Goal: Transaction & Acquisition: Download file/media

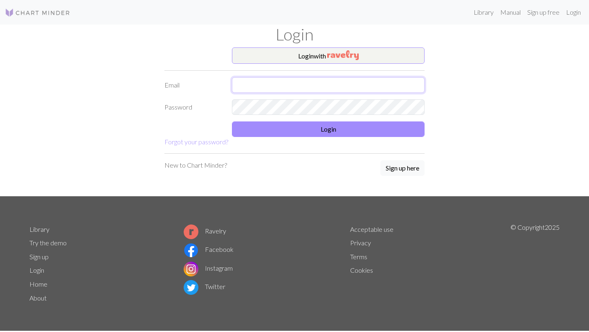
click at [242, 92] on input "text" at bounding box center [328, 85] width 193 height 16
type input "florakang921@gmail.com"
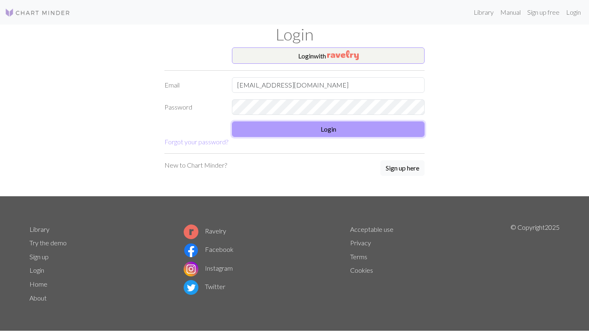
click at [252, 133] on button "Login" at bounding box center [328, 130] width 193 height 16
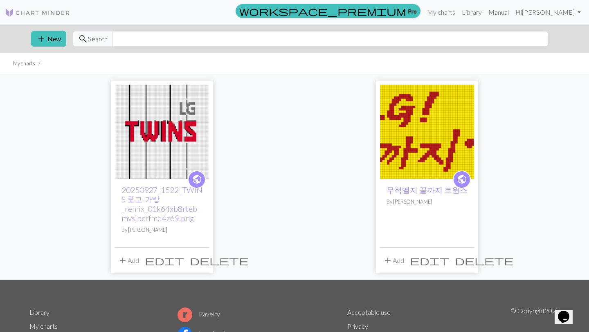
click at [167, 129] on img at bounding box center [162, 132] width 94 height 94
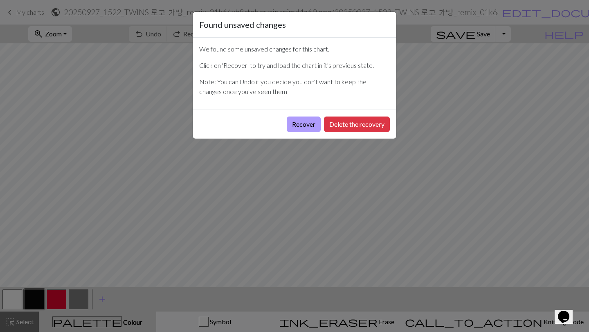
click at [312, 124] on button "Recover" at bounding box center [304, 125] width 34 height 16
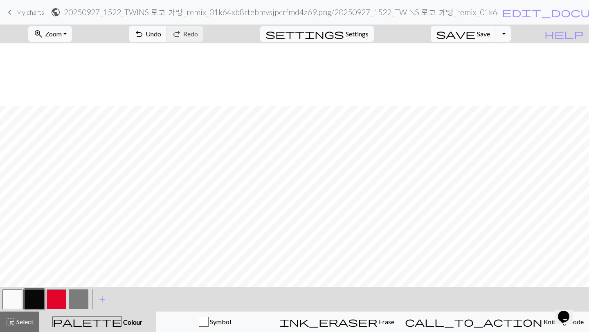
scroll to position [300, 0]
click at [18, 292] on button "button" at bounding box center [12, 300] width 20 height 20
click at [38, 296] on button "button" at bounding box center [35, 300] width 20 height 20
click at [7, 303] on button "button" at bounding box center [12, 300] width 20 height 20
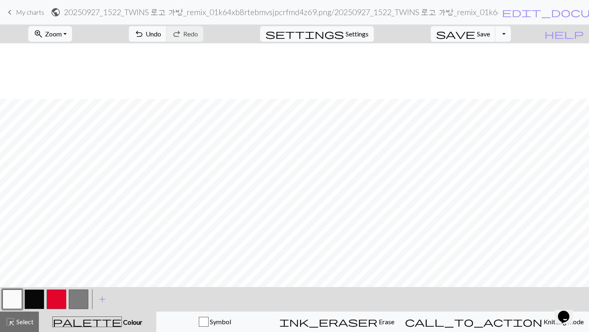
scroll to position [83, 0]
click at [34, 292] on button "button" at bounding box center [35, 300] width 20 height 20
click at [56, 291] on button "button" at bounding box center [57, 300] width 20 height 20
click at [34, 302] on button "button" at bounding box center [35, 300] width 20 height 20
click at [490, 35] on span "Save" at bounding box center [483, 34] width 13 height 8
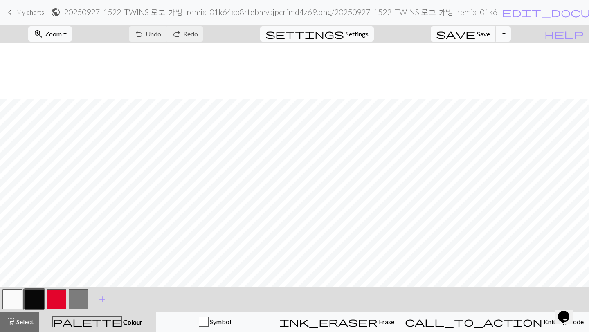
scroll to position [139, 0]
click at [15, 296] on button "button" at bounding box center [12, 300] width 20 height 20
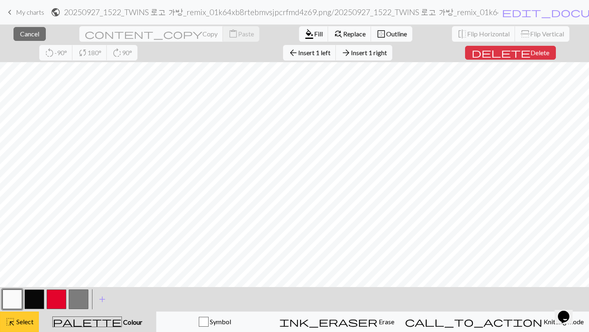
click at [20, 321] on span "Select" at bounding box center [24, 322] width 18 height 8
click at [18, 323] on span "Select" at bounding box center [24, 322] width 18 height 8
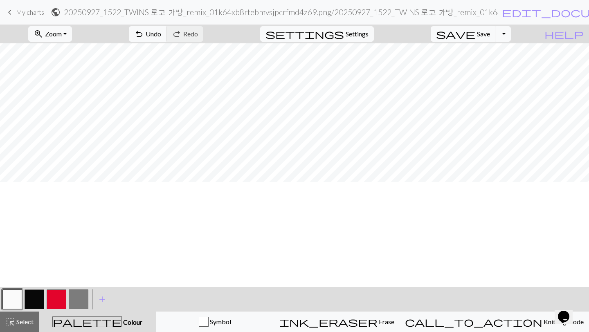
scroll to position [0, 0]
click at [27, 297] on button "button" at bounding box center [35, 300] width 20 height 20
click at [16, 300] on button "button" at bounding box center [12, 300] width 20 height 20
click at [50, 304] on button "button" at bounding box center [57, 300] width 20 height 20
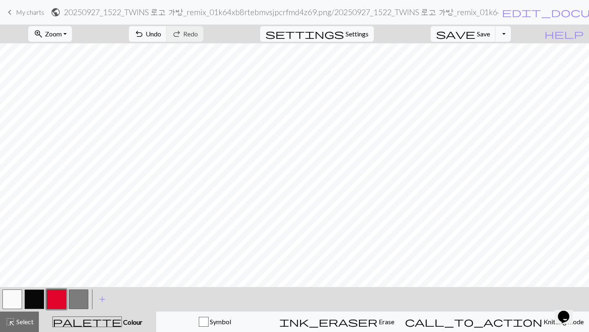
click at [32, 17] on link "keyboard_arrow_left My charts" at bounding box center [24, 12] width 39 height 14
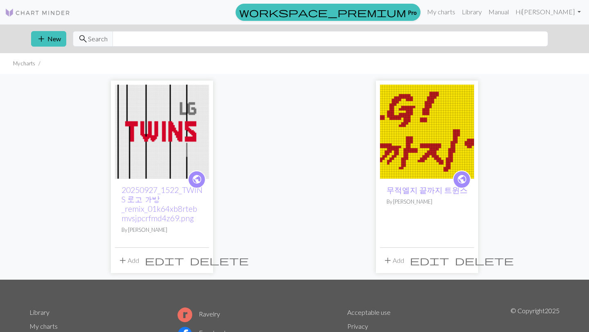
click at [199, 260] on span "delete" at bounding box center [219, 260] width 59 height 11
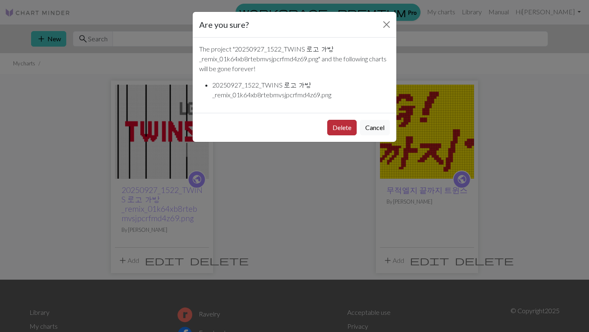
click at [344, 124] on button "Delete" at bounding box center [341, 128] width 29 height 16
click at [344, 124] on div "public 20250927_1522_TWINS 로고 가방_remix_01k64xb8rtebmvsjpcrfmd4z69.png By F…" at bounding box center [295, 177] width 540 height 206
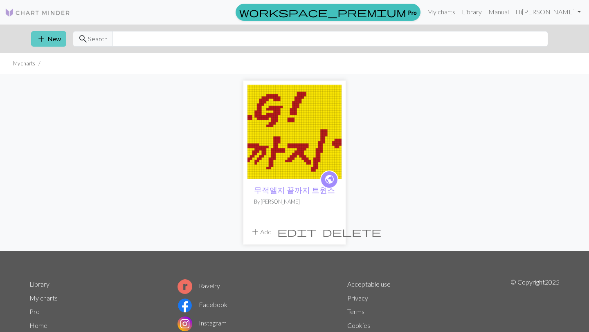
click at [51, 39] on button "add New" at bounding box center [48, 39] width 35 height 16
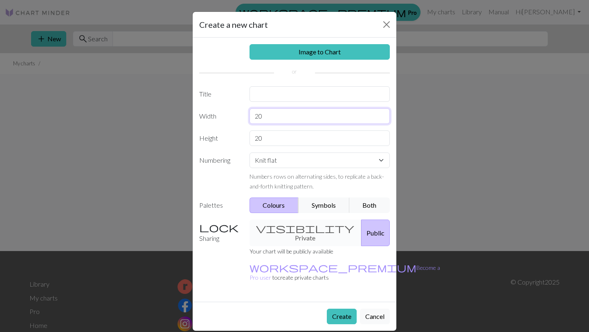
click at [262, 115] on input "20" at bounding box center [320, 116] width 141 height 16
type input "2"
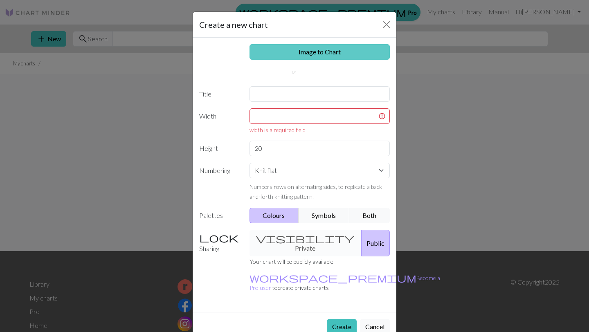
click at [306, 56] on link "Image to Chart" at bounding box center [320, 52] width 141 height 16
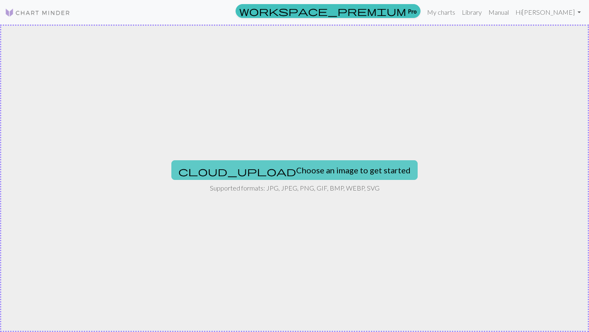
click at [269, 163] on button "cloud_upload Choose an image to get started" at bounding box center [295, 170] width 246 height 20
type input "C:\fakepath\20250927_2127_엘지트윈스 유니폼_remix_01k65j5n53fzprr10dzfe2w0pn…"
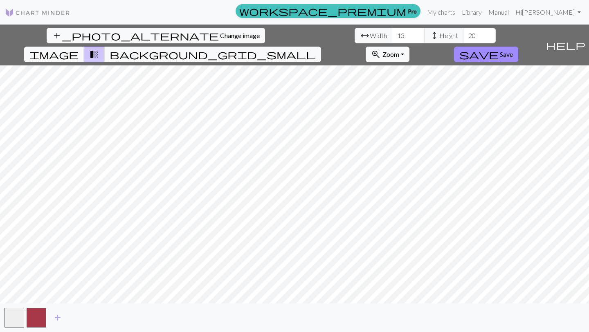
click at [215, 43] on div "add_photo_alternate Change image arrow_range Width 13 height Height 20 image tr…" at bounding box center [294, 179] width 589 height 308
click at [224, 305] on div "add_photo_alternate Change image arrow_range Width 13 height Height 20 image tr…" at bounding box center [294, 179] width 589 height 308
click at [392, 34] on input "13" at bounding box center [408, 36] width 33 height 16
type input "1"
type input "74"
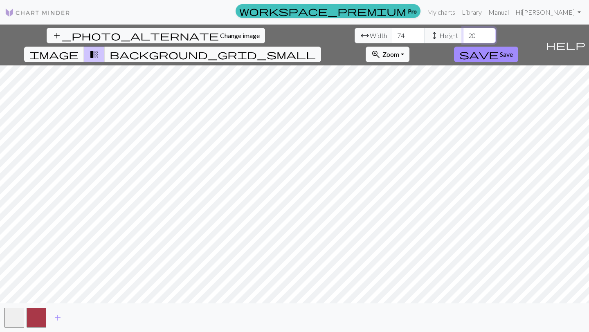
click at [463, 35] on input "20" at bounding box center [479, 36] width 33 height 16
type input "2"
type input "126"
click at [58, 318] on span "add" at bounding box center [58, 317] width 10 height 11
click at [79, 320] on span "add" at bounding box center [80, 317] width 10 height 11
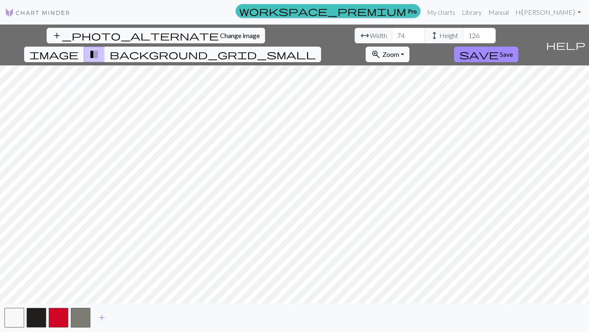
click at [99, 49] on span "transition_fade" at bounding box center [94, 54] width 10 height 11
click at [84, 47] on button "image" at bounding box center [54, 55] width 60 height 16
click at [499, 49] on span "save" at bounding box center [479, 54] width 39 height 11
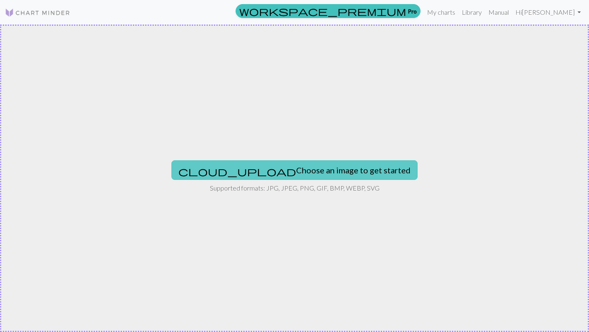
click at [273, 166] on button "cloud_upload Choose an image to get started" at bounding box center [295, 170] width 246 height 20
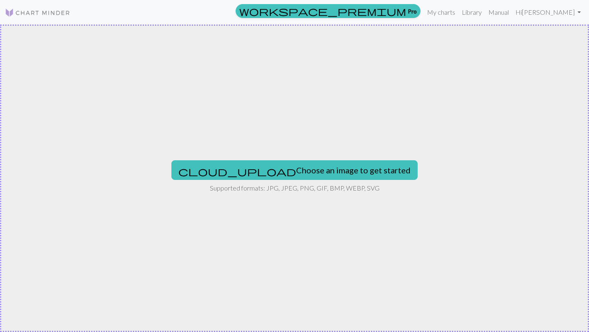
click at [305, 159] on div "cloud_upload Choose an image to get started Supported formats: JPG, JPEG, PNG, …" at bounding box center [294, 179] width 589 height 308
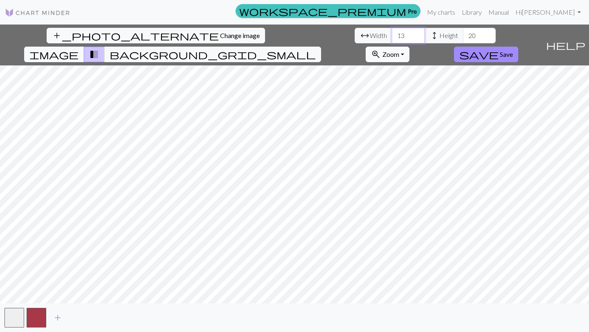
click at [392, 37] on input "13" at bounding box center [408, 36] width 33 height 16
click at [392, 36] on input "13" at bounding box center [408, 36] width 33 height 16
type input "74"
click at [463, 36] on input "20" at bounding box center [479, 36] width 33 height 16
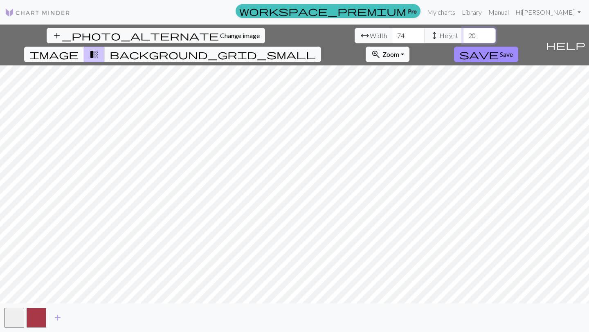
click at [463, 36] on input "20" at bounding box center [479, 36] width 33 height 16
type input "2"
type input "126"
click at [59, 318] on span "add" at bounding box center [58, 317] width 10 height 11
click at [79, 318] on span "add" at bounding box center [80, 317] width 10 height 11
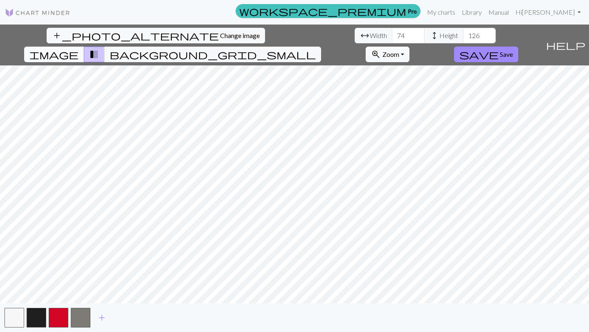
click at [79, 49] on span "image" at bounding box center [53, 54] width 49 height 11
click at [519, 47] on button "save Save" at bounding box center [486, 55] width 64 height 16
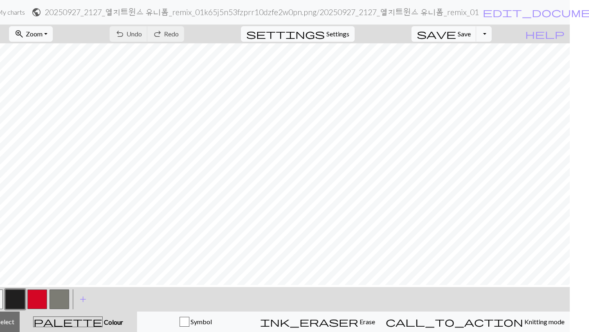
scroll to position [93, 0]
click at [61, 297] on button "button" at bounding box center [60, 300] width 20 height 20
click at [62, 297] on button "button" at bounding box center [60, 300] width 20 height 20
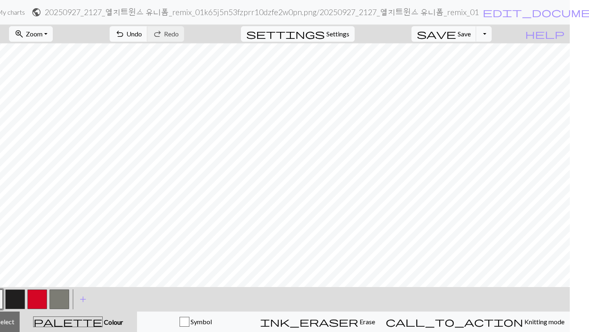
click at [57, 298] on button "button" at bounding box center [60, 300] width 20 height 20
click at [184, 38] on button "redo Redo Redo" at bounding box center [165, 34] width 37 height 16
click at [61, 296] on button "button" at bounding box center [60, 300] width 20 height 20
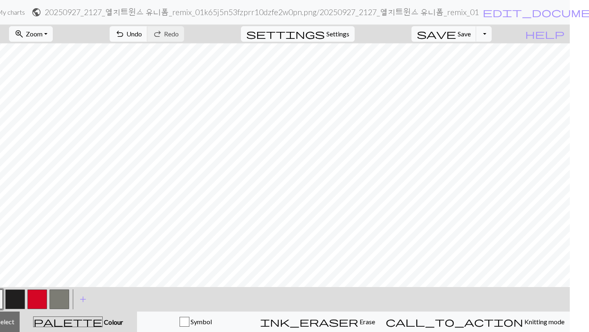
click at [64, 299] on button "button" at bounding box center [60, 300] width 20 height 20
click at [60, 304] on button "button" at bounding box center [60, 300] width 20 height 20
click at [59, 294] on button "button" at bounding box center [60, 300] width 20 height 20
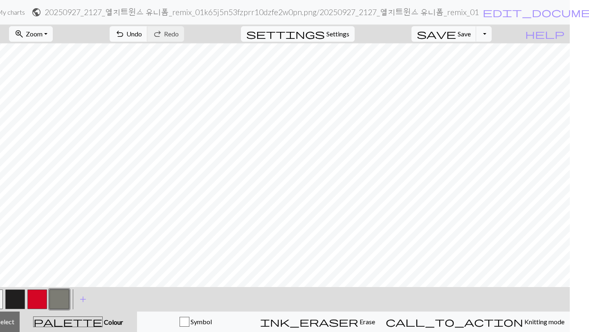
click at [57, 295] on button "button" at bounding box center [60, 300] width 20 height 20
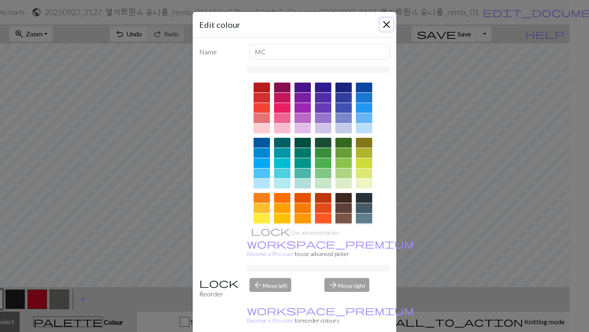
click at [388, 22] on button "Close" at bounding box center [386, 24] width 13 height 13
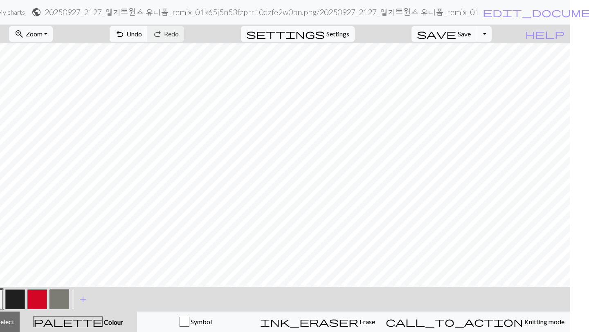
click at [35, 298] on button "button" at bounding box center [37, 300] width 20 height 20
click at [37, 299] on button "button" at bounding box center [37, 300] width 20 height 20
click at [37, 304] on button "button" at bounding box center [37, 300] width 20 height 20
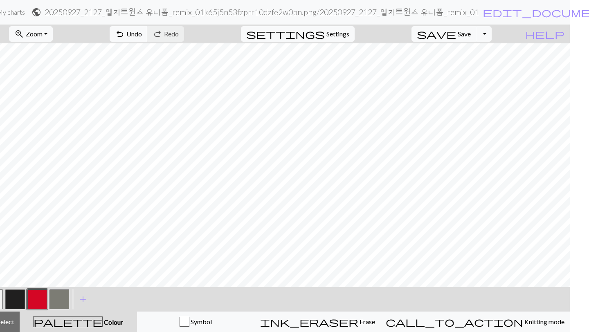
click at [33, 303] on button "button" at bounding box center [37, 300] width 20 height 20
click at [37, 298] on button "button" at bounding box center [37, 300] width 20 height 20
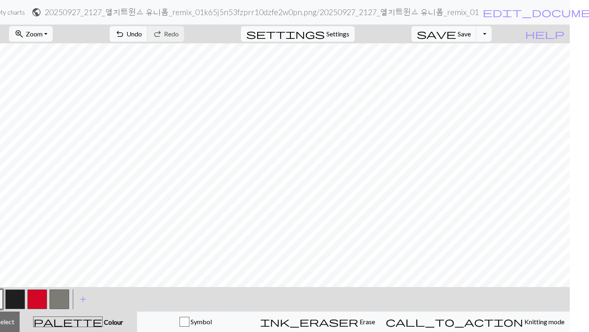
click at [36, 305] on button "button" at bounding box center [37, 300] width 20 height 20
click at [34, 300] on button "button" at bounding box center [37, 300] width 20 height 20
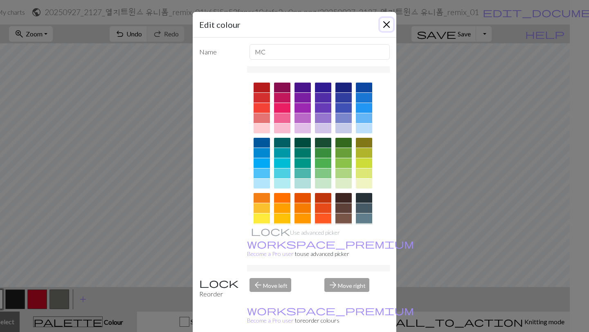
click at [386, 25] on button "Close" at bounding box center [386, 24] width 13 height 13
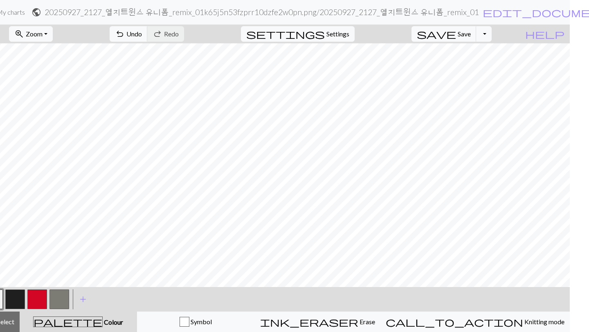
click at [33, 300] on button "button" at bounding box center [37, 300] width 20 height 20
click at [456, 38] on span "save" at bounding box center [436, 33] width 39 height 11
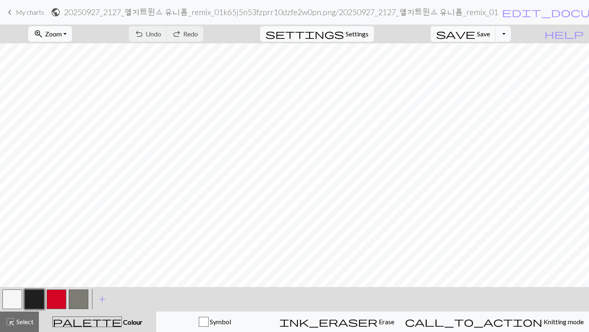
click at [9, 300] on button "button" at bounding box center [12, 300] width 20 height 20
click at [36, 298] on button "button" at bounding box center [35, 300] width 20 height 20
click at [476, 34] on span "save" at bounding box center [455, 33] width 39 height 11
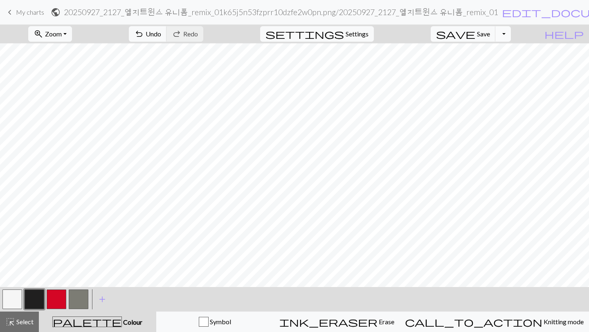
click at [511, 38] on button "Toggle Dropdown" at bounding box center [504, 34] width 16 height 16
click at [392, 68] on span "save_alt" at bounding box center [387, 64] width 10 height 11
click at [511, 38] on button "Toggle Dropdown" at bounding box center [504, 34] width 16 height 16
click at [497, 66] on button "save_alt Download" at bounding box center [443, 65] width 135 height 13
click at [511, 38] on button "Toggle Dropdown" at bounding box center [504, 34] width 16 height 16
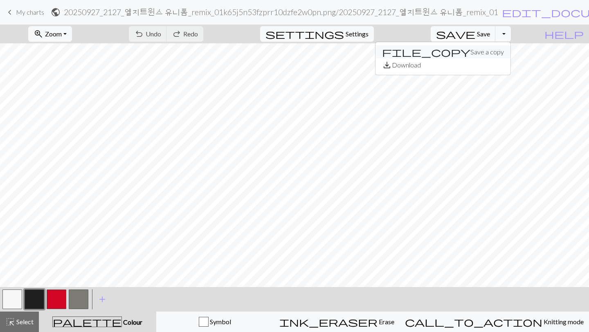
click at [495, 49] on button "file_copy Save a copy" at bounding box center [443, 51] width 135 height 13
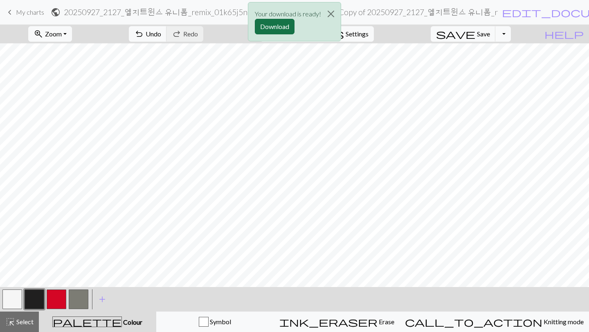
click at [278, 28] on button "Download" at bounding box center [275, 27] width 40 height 16
click at [14, 9] on div "Your download is ready! Download" at bounding box center [294, 24] width 589 height 48
click at [332, 16] on button "Close" at bounding box center [331, 13] width 20 height 23
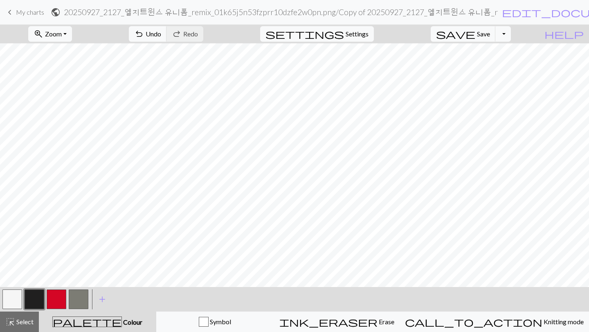
click at [14, 16] on link "keyboard_arrow_left My charts" at bounding box center [24, 12] width 39 height 14
click at [476, 39] on span "save" at bounding box center [455, 33] width 39 height 11
click at [17, 15] on span "My charts" at bounding box center [30, 12] width 28 height 8
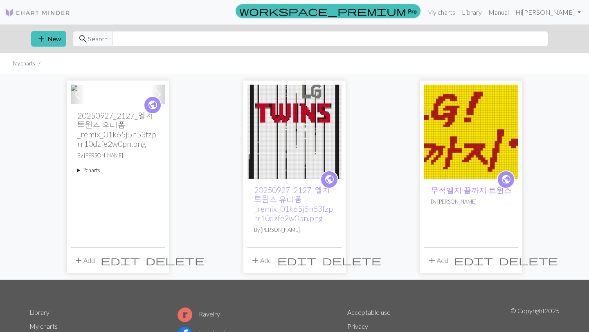
click at [333, 266] on span "delete" at bounding box center [352, 260] width 59 height 11
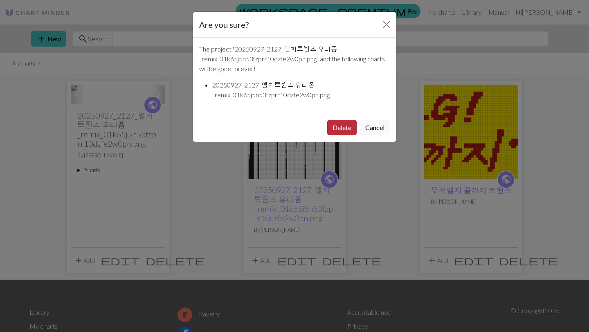
click at [339, 132] on button "Delete" at bounding box center [341, 128] width 29 height 16
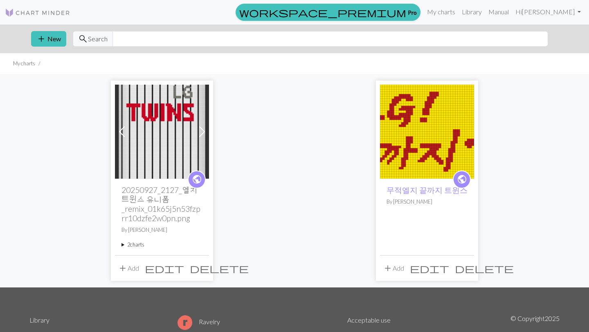
click at [416, 135] on img at bounding box center [427, 132] width 94 height 94
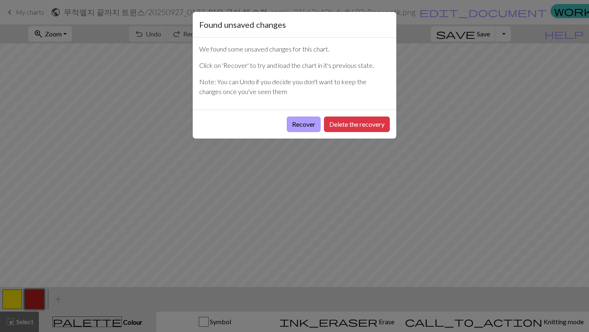
click at [308, 128] on button "Recover" at bounding box center [304, 125] width 34 height 16
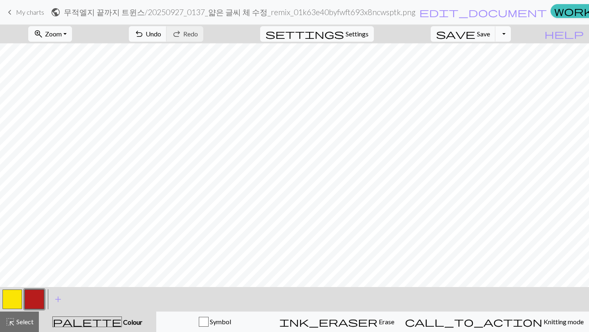
click at [511, 35] on button "Toggle Dropdown" at bounding box center [504, 34] width 16 height 16
click at [483, 66] on button "save_alt Download" at bounding box center [443, 65] width 135 height 13
click at [511, 36] on button "Toggle Dropdown" at bounding box center [504, 34] width 16 height 16
click at [490, 54] on button "file_copy Save a copy" at bounding box center [443, 51] width 135 height 13
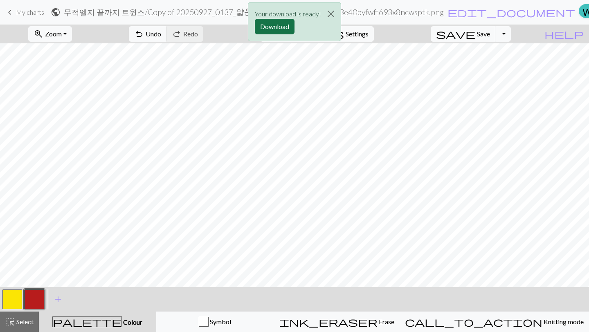
click at [277, 25] on button "Download" at bounding box center [275, 27] width 40 height 16
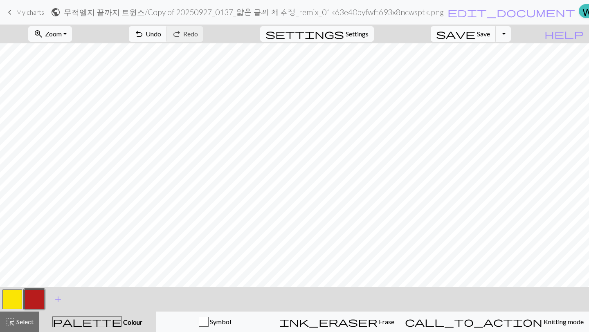
click at [490, 37] on span "Save" at bounding box center [483, 34] width 13 height 8
click at [511, 35] on button "Toggle Dropdown" at bounding box center [504, 34] width 16 height 16
click at [483, 54] on button "file_copy Save a copy" at bounding box center [443, 51] width 135 height 13
click at [476, 32] on span "save" at bounding box center [455, 33] width 39 height 11
click at [511, 40] on button "Toggle Dropdown" at bounding box center [504, 34] width 16 height 16
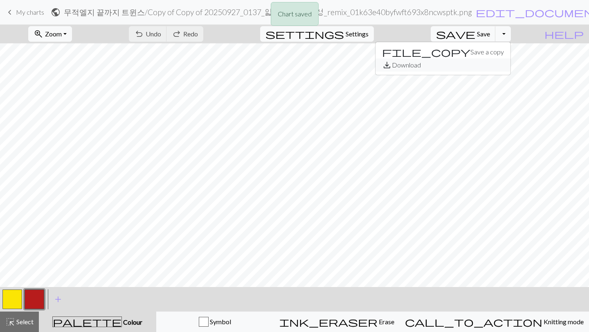
click at [487, 63] on button "save_alt Download" at bounding box center [443, 65] width 135 height 13
click at [511, 36] on button "Toggle Dropdown" at bounding box center [504, 34] width 16 height 16
click at [481, 63] on button "save_alt Download" at bounding box center [443, 65] width 135 height 13
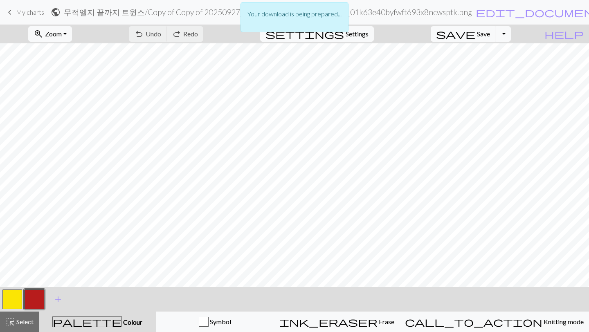
click at [515, 38] on div "Your download is being prepared..." at bounding box center [294, 19] width 589 height 39
click at [513, 37] on div "Your download is being prepared..." at bounding box center [294, 19] width 589 height 39
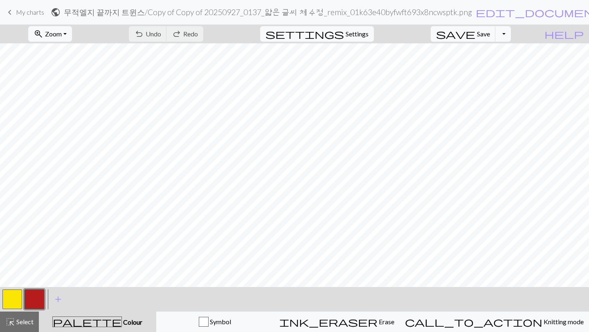
click at [511, 32] on button "Toggle Dropdown" at bounding box center [504, 34] width 16 height 16
click at [477, 54] on button "file_copy Save a copy" at bounding box center [443, 51] width 135 height 13
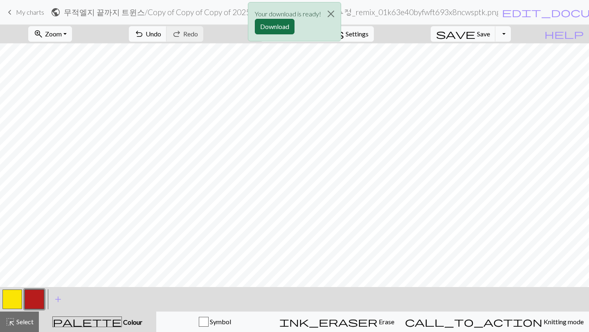
click at [268, 23] on button "Download" at bounding box center [275, 27] width 40 height 16
click at [8, 300] on button "button" at bounding box center [12, 300] width 20 height 20
click at [492, 38] on div "Your download is ready! Download" at bounding box center [294, 24] width 589 height 48
click at [489, 38] on div "Your download is ready! Download" at bounding box center [294, 24] width 589 height 48
click at [488, 35] on div "Your download is ready! Download" at bounding box center [294, 24] width 589 height 48
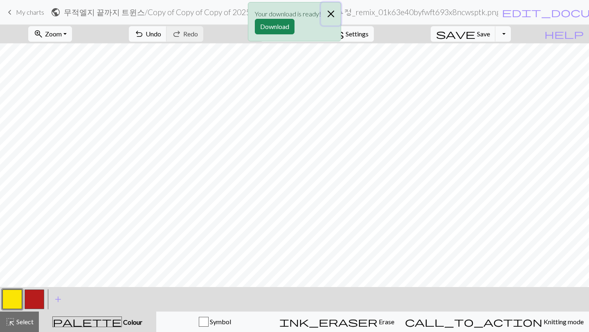
click at [333, 14] on button "Close" at bounding box center [331, 13] width 20 height 23
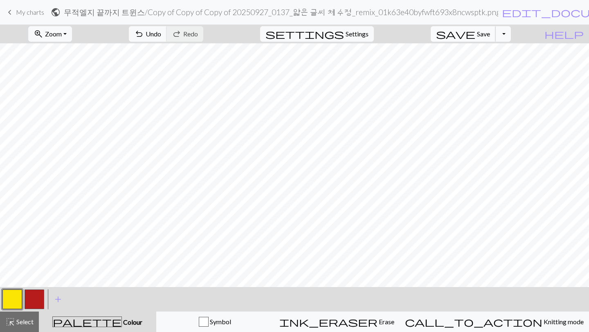
click at [490, 34] on span "Save" at bounding box center [483, 34] width 13 height 8
click at [511, 36] on button "Toggle Dropdown" at bounding box center [504, 34] width 16 height 16
click at [491, 63] on button "save_alt Download" at bounding box center [443, 65] width 135 height 13
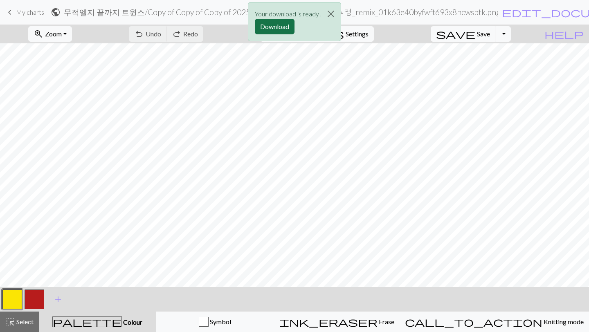
click at [277, 27] on button "Download" at bounding box center [275, 27] width 40 height 16
